Goal: Information Seeking & Learning: Learn about a topic

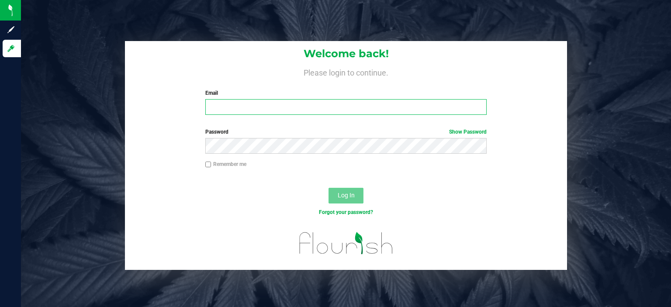
type input "[EMAIL_ADDRESS][DOMAIN_NAME]"
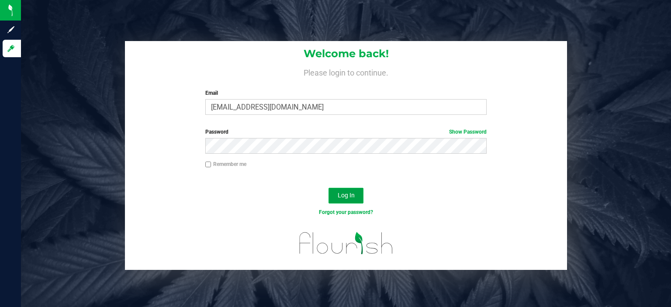
click at [351, 202] on button "Log In" at bounding box center [346, 196] width 35 height 16
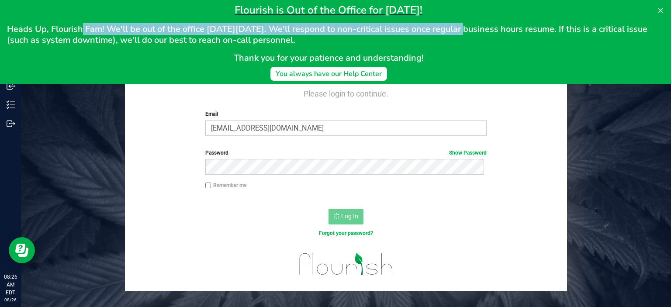
drag, startPoint x: 80, startPoint y: 31, endPoint x: 466, endPoint y: 21, distance: 386.1
click at [466, 21] on div "Flourish is Out of the Office for [DATE]! Heads Up, Flourish Fam! We'll be out …" at bounding box center [328, 33] width 643 height 60
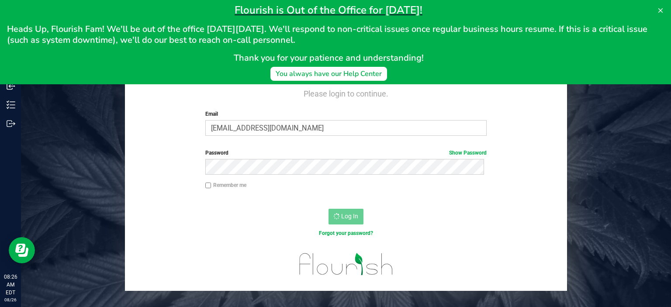
click at [526, 42] on h2 "Heads Up, Flourish Fam! We'll be out of the office [DATE][DATE]. We'll respond …" at bounding box center [328, 35] width 643 height 22
click at [660, 9] on icon at bounding box center [660, 10] width 7 height 7
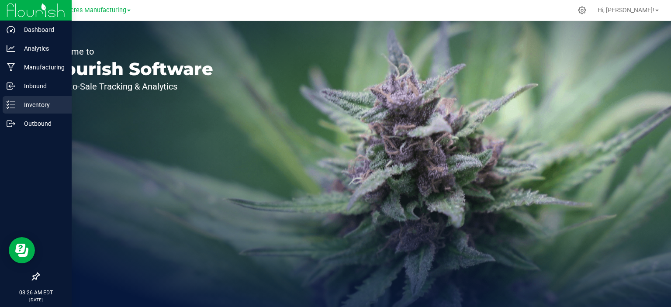
click at [40, 106] on p "Inventory" at bounding box center [41, 105] width 52 height 10
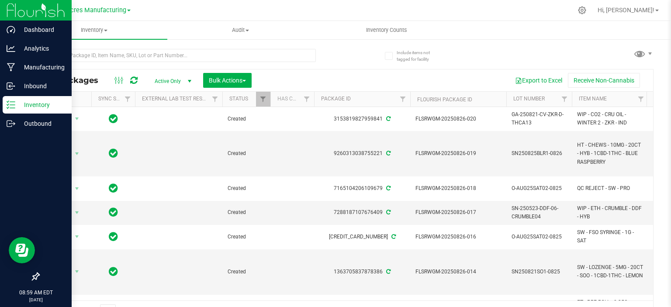
click at [14, 104] on icon at bounding box center [11, 105] width 9 height 9
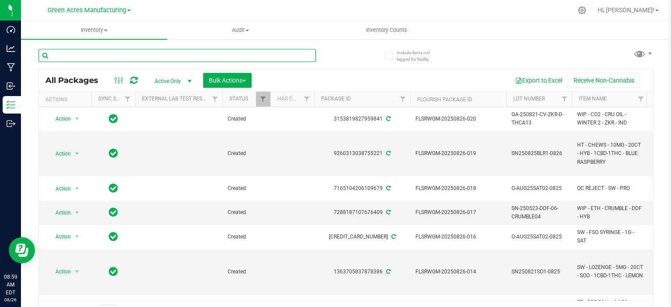
click at [125, 61] on input "text" at bounding box center [177, 55] width 278 height 13
click at [122, 55] on input "text" at bounding box center [177, 55] width 278 height 13
click at [96, 29] on span "Inventory" at bounding box center [94, 30] width 146 height 8
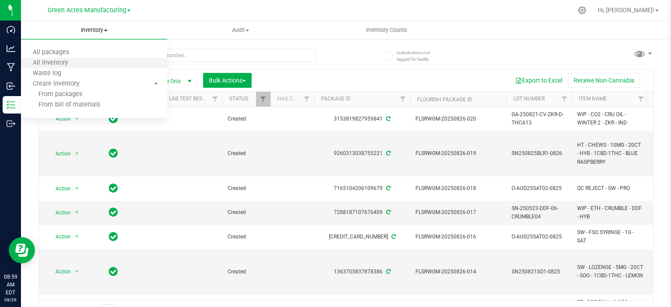
click at [82, 62] on li "All inventory" at bounding box center [94, 63] width 146 height 10
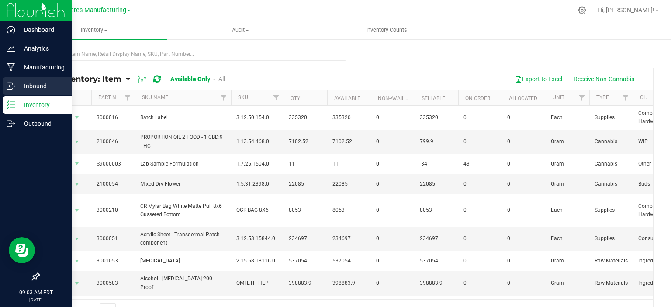
drag, startPoint x: 23, startPoint y: 85, endPoint x: 29, endPoint y: 82, distance: 6.8
click at [23, 85] on p "Inbound" at bounding box center [41, 86] width 52 height 10
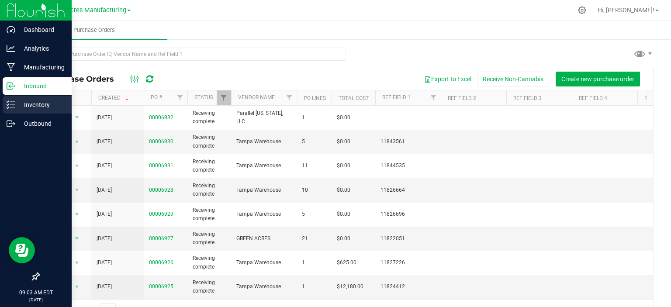
click at [17, 105] on p "Inventory" at bounding box center [41, 105] width 52 height 10
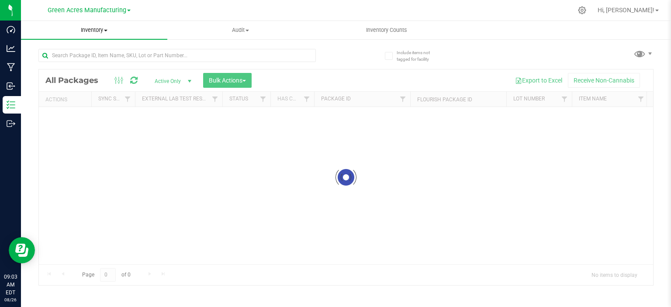
click at [102, 28] on span "Inventory" at bounding box center [94, 30] width 146 height 8
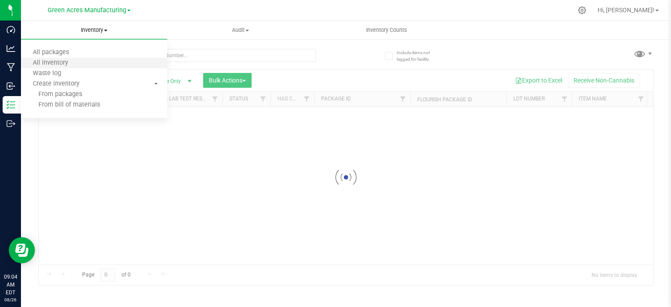
click at [103, 61] on li "All inventory" at bounding box center [94, 63] width 146 height 10
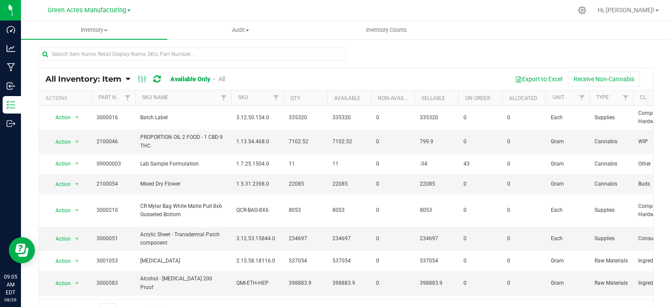
click at [105, 81] on span "All Inventory: Item" at bounding box center [83, 79] width 76 height 10
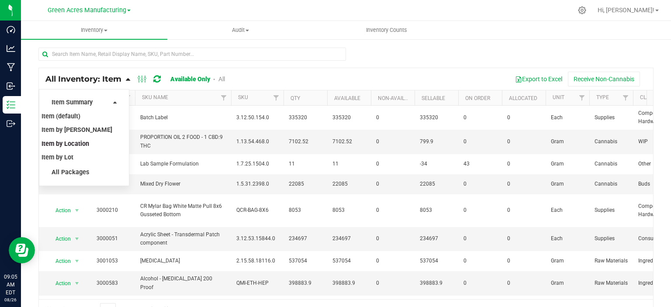
click at [75, 145] on span "Item by Location" at bounding box center [66, 143] width 48 height 7
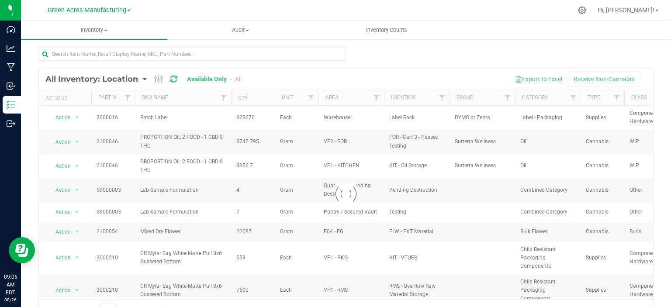
click at [477, 73] on div at bounding box center [346, 194] width 615 height 252
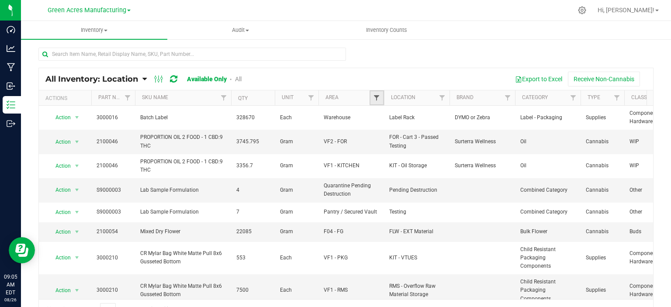
click at [377, 99] on span "Filter" at bounding box center [376, 97] width 7 height 7
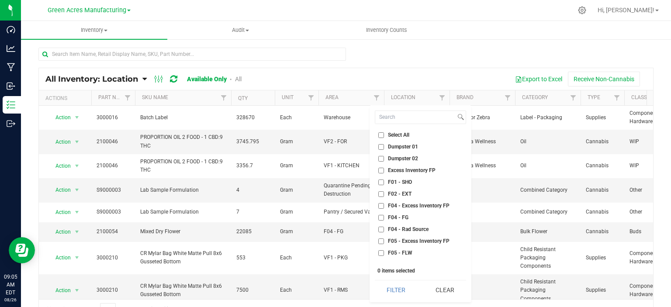
click at [388, 137] on span "Select All" at bounding box center [398, 134] width 21 height 5
click at [384, 137] on input "Select All" at bounding box center [382, 135] width 6 height 6
checkbox input "true"
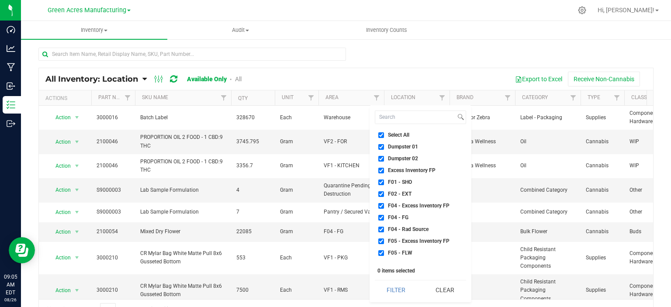
checkbox input "true"
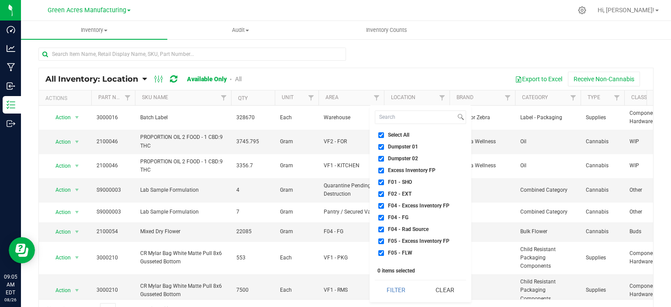
checkbox input "true"
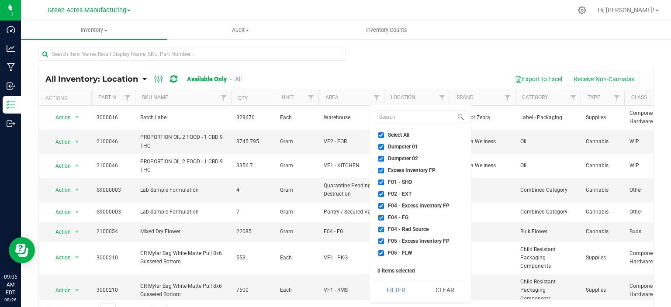
checkbox input "true"
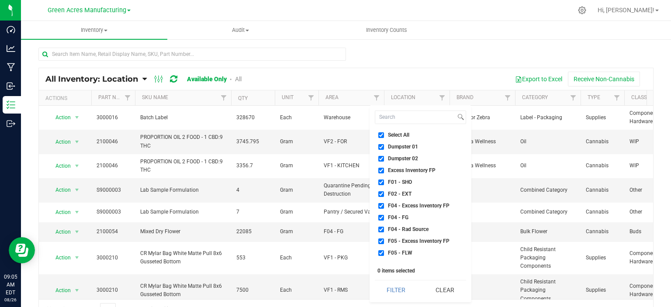
checkbox input "true"
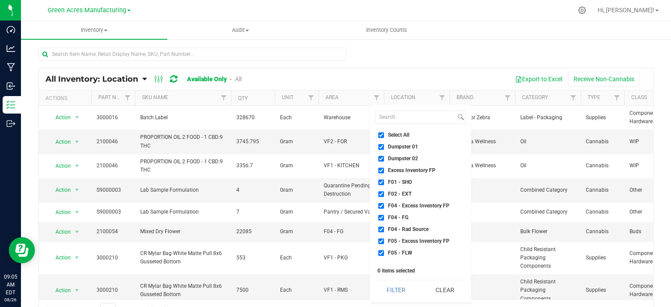
checkbox input "true"
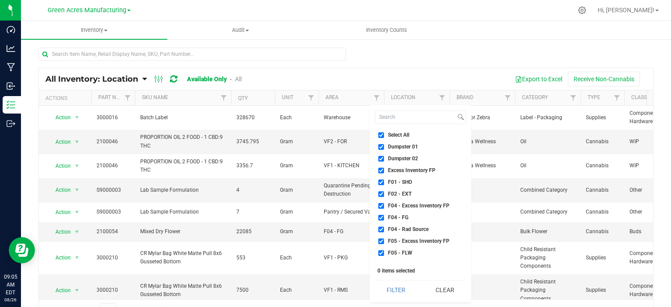
checkbox input "true"
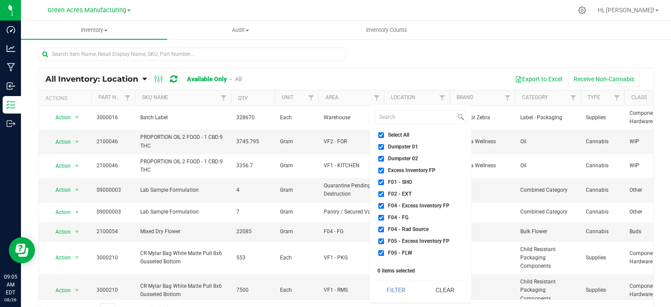
checkbox input "true"
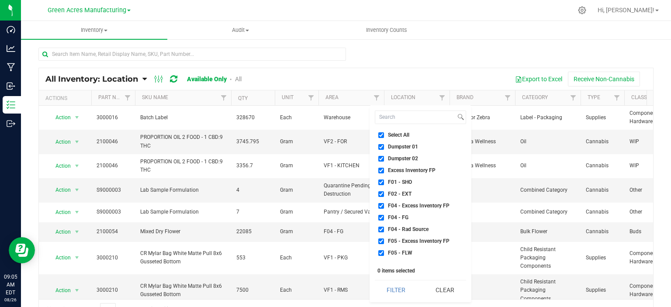
checkbox input "true"
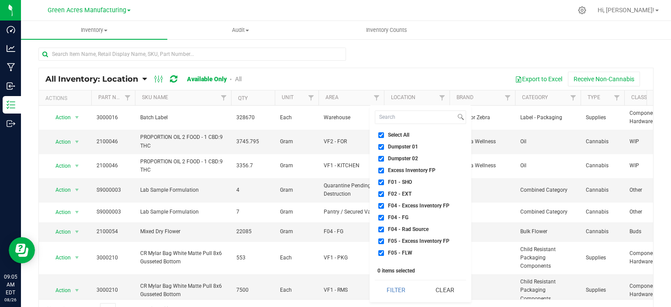
checkbox input "true"
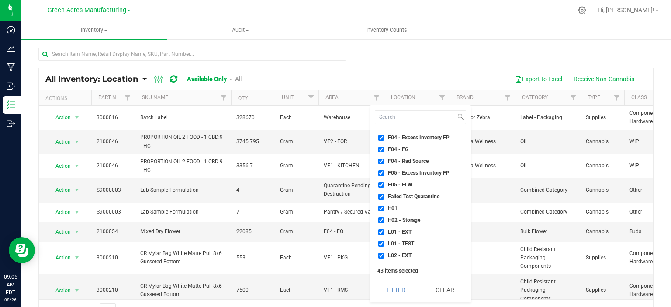
scroll to position [87, 0]
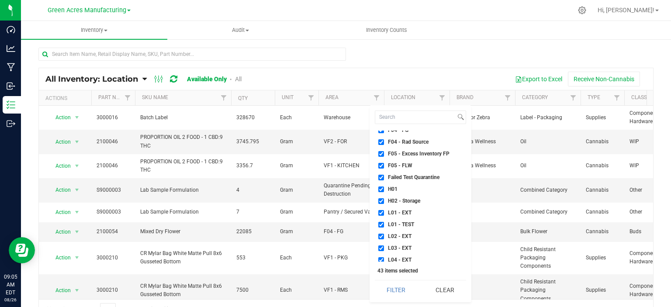
click at [402, 178] on span "Failed Test Quarantine" at bounding box center [414, 177] width 52 height 5
click at [384, 178] on input "Failed Test Quarantine" at bounding box center [382, 178] width 6 height 6
checkbox input "false"
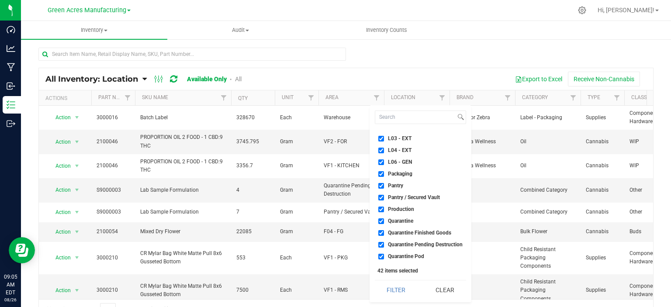
scroll to position [219, 0]
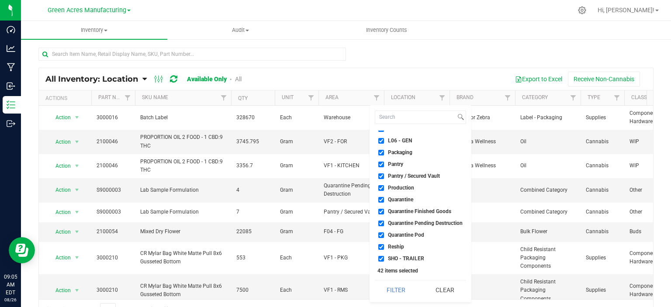
click at [407, 199] on span "Quarantine" at bounding box center [400, 199] width 25 height 5
click at [384, 199] on input "Quarantine" at bounding box center [382, 200] width 6 height 6
checkbox input "false"
drag, startPoint x: 407, startPoint y: 204, endPoint x: 406, endPoint y: 210, distance: 6.4
click at [407, 204] on li "Quarantine" at bounding box center [420, 199] width 91 height 9
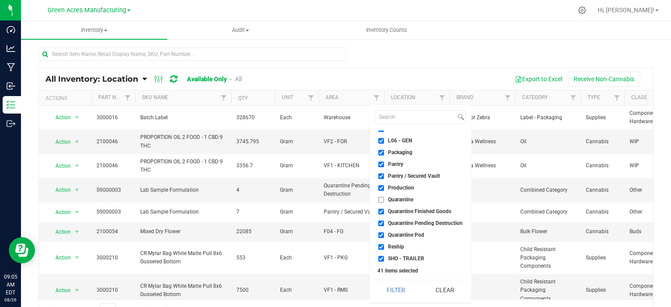
click at [406, 211] on span "Quarantine Finished Goods" at bounding box center [419, 211] width 63 height 5
click at [384, 211] on input "Quarantine Finished Goods" at bounding box center [382, 212] width 6 height 6
checkbox input "false"
click at [406, 225] on span "Quarantine Pending Destruction" at bounding box center [425, 223] width 75 height 5
click at [384, 225] on input "Quarantine Pending Destruction" at bounding box center [382, 224] width 6 height 6
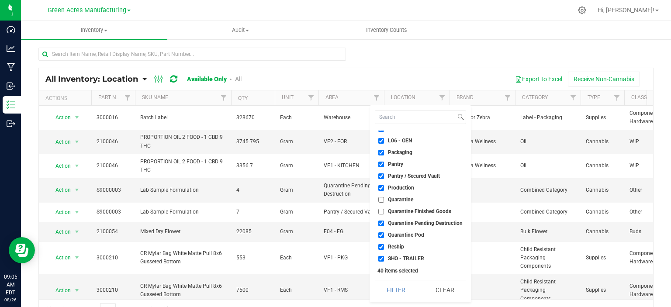
checkbox input "false"
click at [404, 233] on span "Quarantine Pod" at bounding box center [406, 235] width 36 height 5
click at [384, 233] on input "Quarantine Pod" at bounding box center [382, 236] width 6 height 6
checkbox input "false"
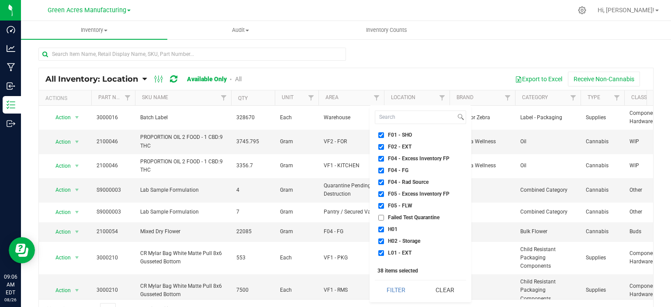
scroll to position [87, 0]
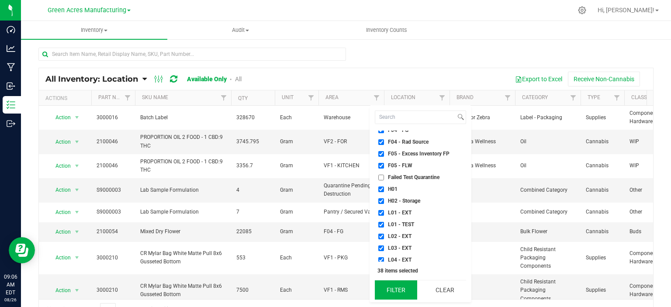
click at [403, 288] on button "Filter" at bounding box center [396, 290] width 42 height 19
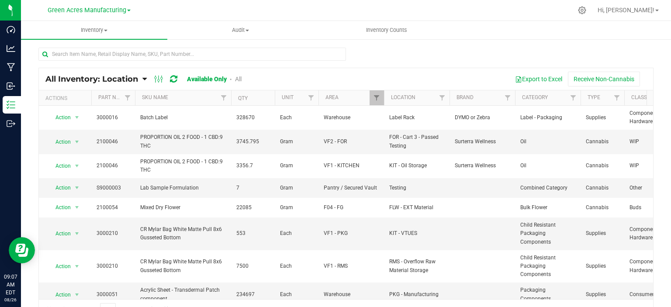
click at [415, 75] on div "Export to Excel Receive Non-Cannabis" at bounding box center [451, 79] width 392 height 15
click at [348, 57] on div at bounding box center [345, 58] width 615 height 20
click at [381, 97] on link "Filter" at bounding box center [377, 97] width 14 height 15
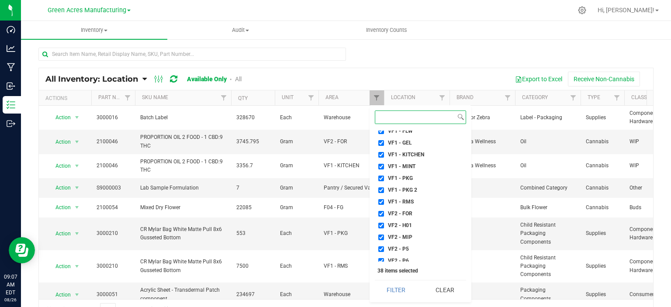
scroll to position [385, 0]
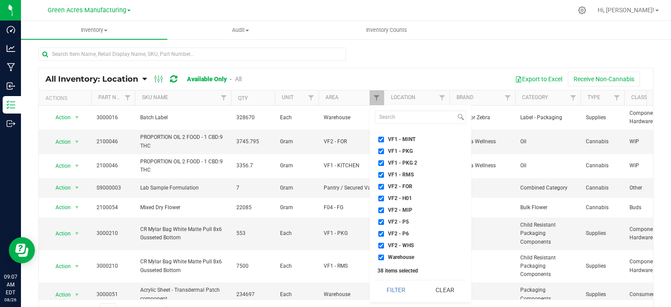
click at [455, 59] on div at bounding box center [345, 58] width 615 height 20
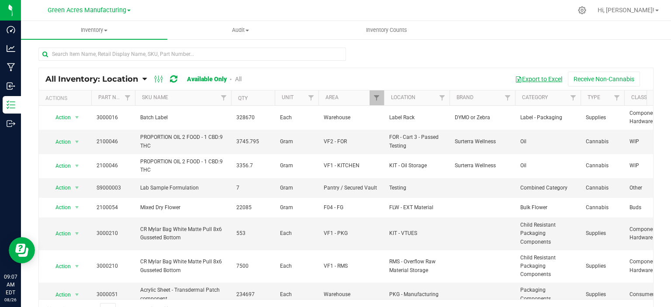
click at [526, 73] on button "Export to Excel" at bounding box center [539, 79] width 59 height 15
click at [93, 14] on span "Green Acres Manufacturing" at bounding box center [87, 11] width 79 height 8
click at [95, 52] on link "Tampa Warehouse" at bounding box center [89, 54] width 128 height 12
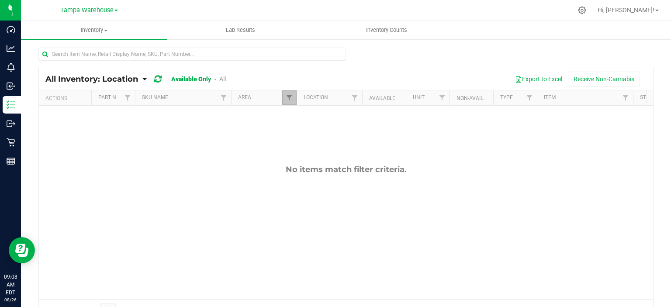
click at [293, 100] on link "Filter" at bounding box center [289, 97] width 14 height 15
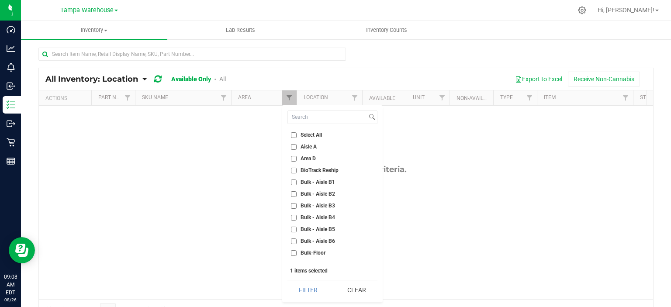
click at [299, 132] on label "Select All" at bounding box center [306, 135] width 31 height 6
click at [297, 132] on input "Select All" at bounding box center [294, 135] width 6 height 6
checkbox input "true"
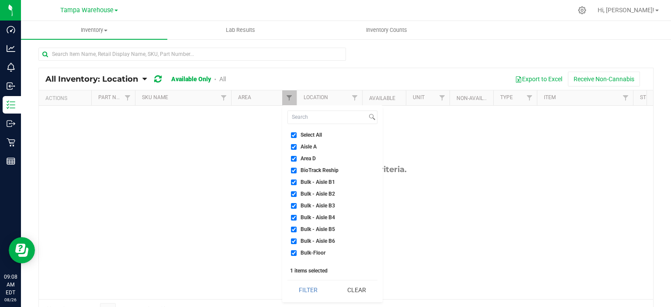
checkbox input "true"
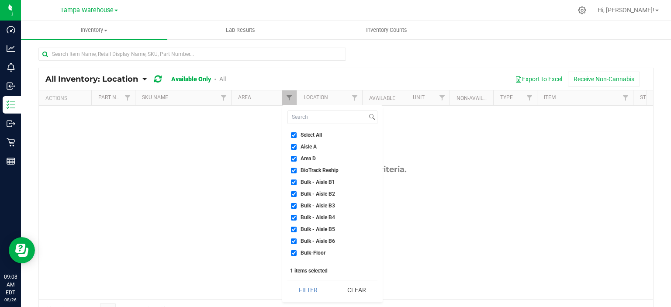
checkbox input "true"
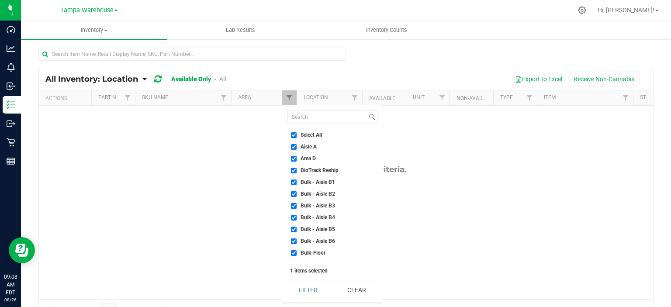
checkbox input "true"
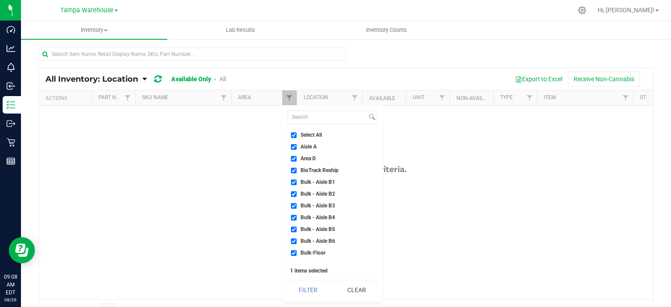
checkbox input "true"
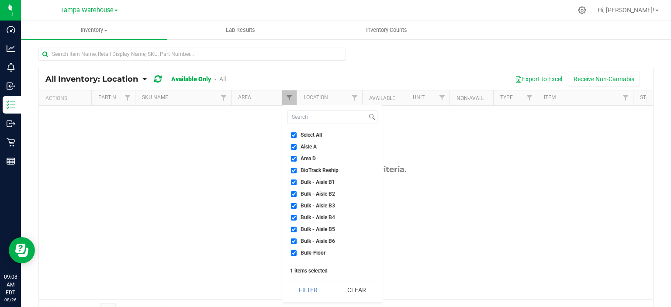
checkbox input "true"
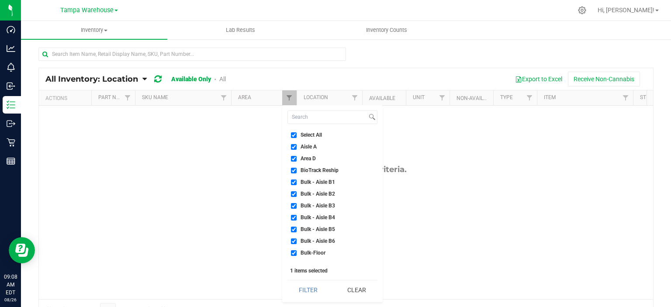
checkbox input "true"
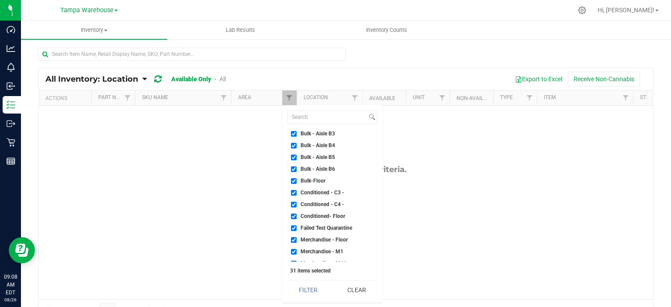
scroll to position [87, 0]
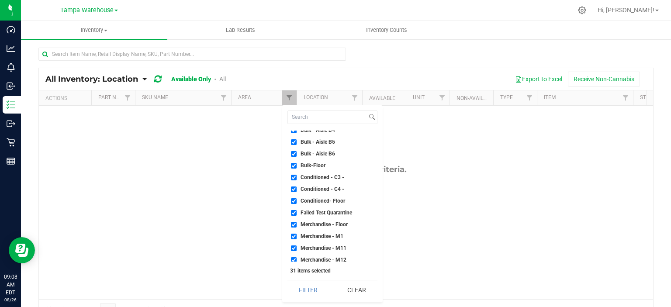
click at [327, 210] on span "Failed Test Quarantine" at bounding box center [327, 212] width 52 height 5
click at [297, 210] on input "Failed Test Quarantine" at bounding box center [294, 213] width 6 height 6
checkbox input "false"
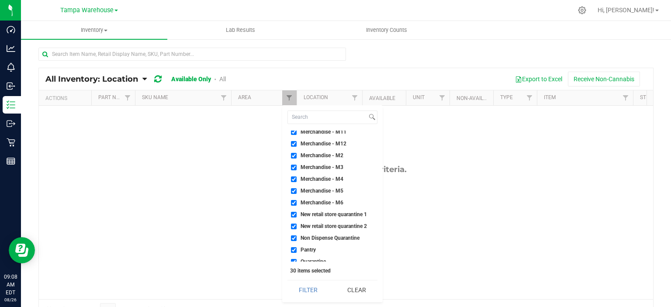
scroll to position [219, 0]
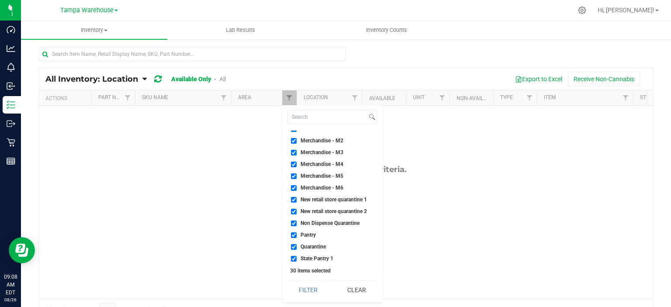
click at [327, 195] on li "New retail store quarantine 1" at bounding box center [333, 199] width 90 height 9
click at [327, 206] on ul "Select All Aisle A Area D BioTrack Reship Bulk - Aisle B1 Bulk - Aisle B2 Bulk …" at bounding box center [333, 196] width 90 height 131
click at [323, 219] on li "Non Dispense Quarantine" at bounding box center [333, 223] width 90 height 9
click at [323, 209] on span "New retail store quarantine 2" at bounding box center [334, 211] width 66 height 5
click at [297, 209] on input "New retail store quarantine 2" at bounding box center [294, 212] width 6 height 6
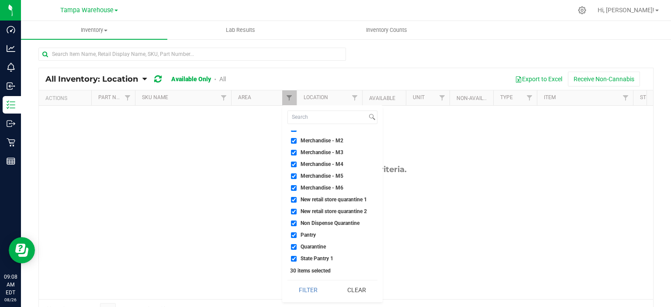
checkbox input "false"
click at [323, 198] on span "New retail store quarantine 1" at bounding box center [334, 199] width 66 height 5
click at [297, 198] on input "New retail store quarantine 1" at bounding box center [294, 200] width 6 height 6
checkbox input "false"
click at [323, 219] on li "Non Dispense Quarantine" at bounding box center [333, 223] width 90 height 9
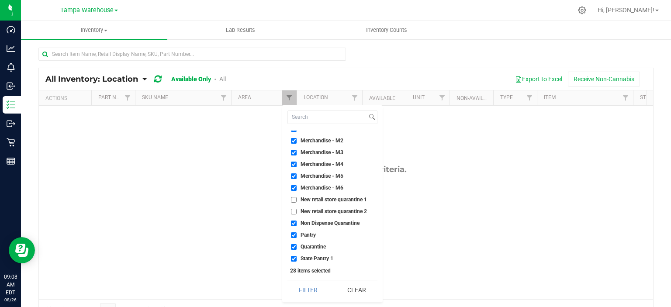
click at [316, 222] on span "Non Dispense Quarantine" at bounding box center [330, 223] width 59 height 5
click at [297, 222] on input "Non Dispense Quarantine" at bounding box center [294, 224] width 6 height 6
checkbox input "false"
click at [316, 246] on span "Quarantine" at bounding box center [313, 246] width 25 height 5
click at [297, 246] on input "Quarantine" at bounding box center [294, 247] width 6 height 6
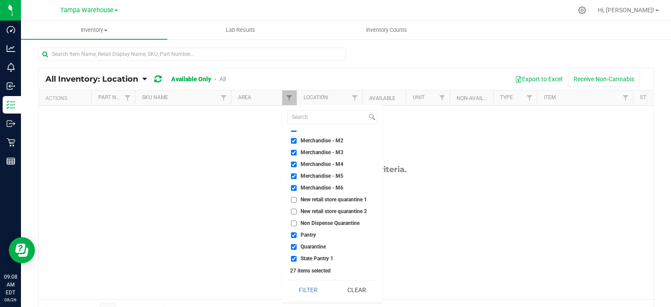
checkbox input "false"
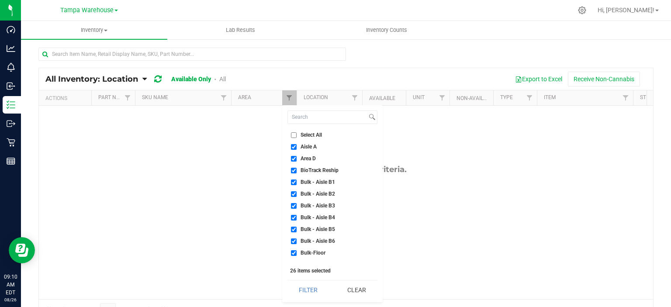
scroll to position [243, 0]
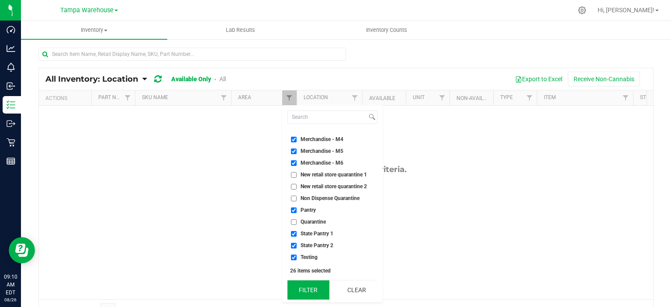
click at [308, 285] on button "Filter" at bounding box center [309, 290] width 42 height 19
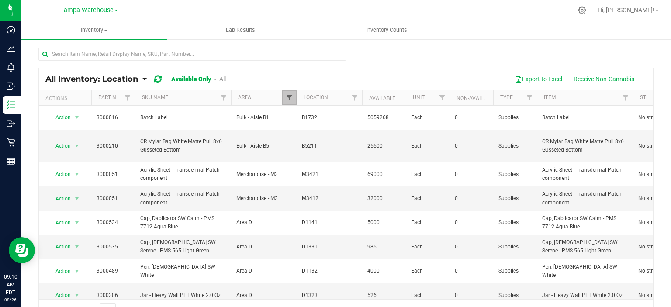
click at [288, 97] on span "Filter" at bounding box center [289, 97] width 7 height 7
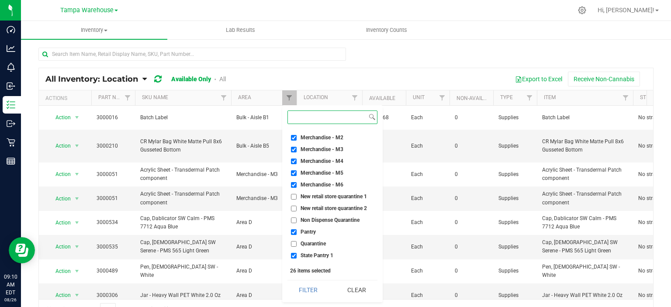
scroll to position [243, 0]
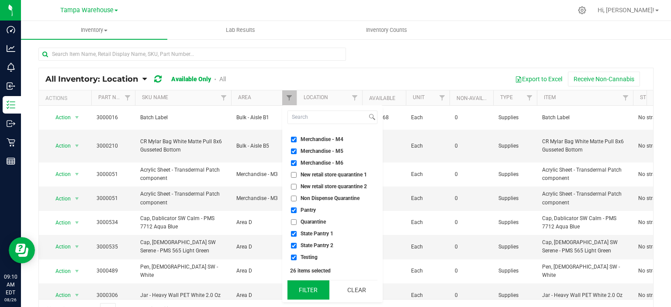
click at [318, 290] on button "Filter" at bounding box center [309, 290] width 42 height 19
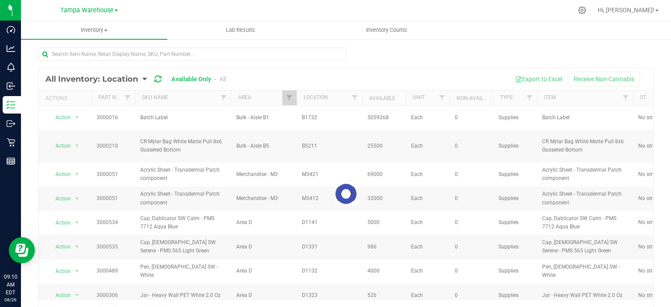
click at [458, 61] on div at bounding box center [345, 58] width 615 height 20
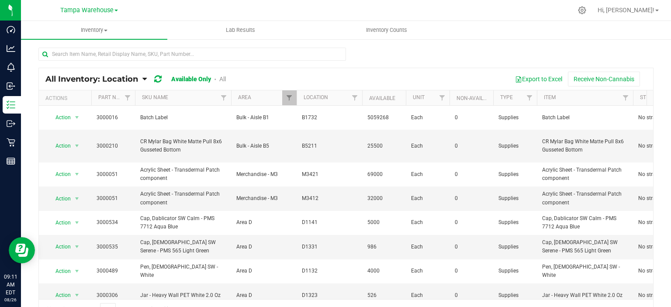
click at [467, 64] on div at bounding box center [345, 58] width 615 height 20
click at [527, 78] on button "Export to Excel" at bounding box center [539, 79] width 59 height 15
click at [413, 72] on div "Export to Excel Receive Non-Cannabis" at bounding box center [443, 79] width 408 height 15
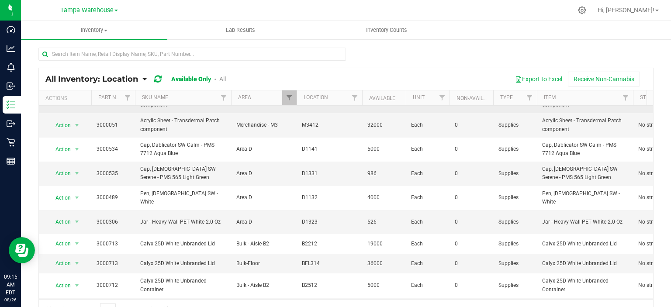
scroll to position [0, 0]
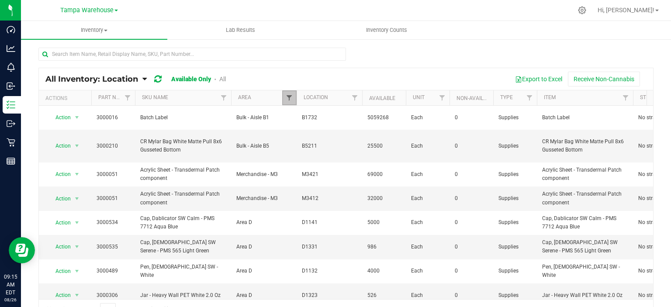
click at [290, 99] on span "Filter" at bounding box center [289, 97] width 7 height 7
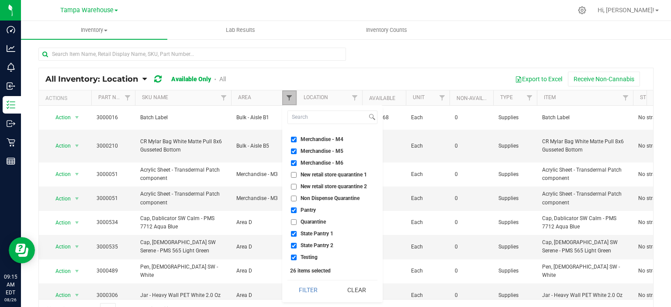
click at [290, 99] on span "Filter" at bounding box center [289, 97] width 7 height 7
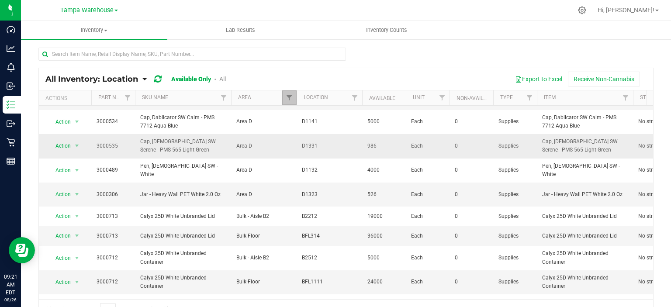
scroll to position [87, 0]
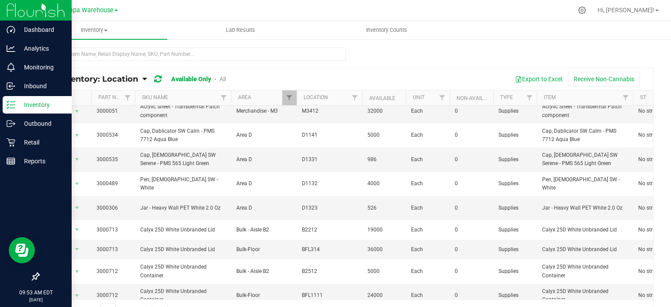
click at [7, 101] on icon at bounding box center [11, 105] width 9 height 9
